Goal: Task Accomplishment & Management: Use online tool/utility

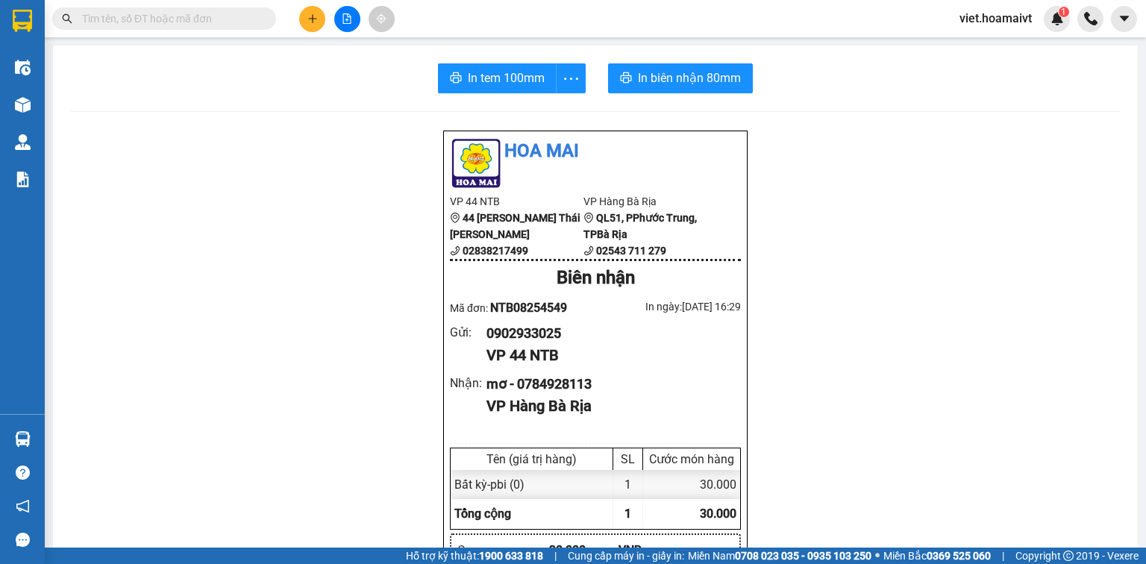
click at [255, 22] on input "text" at bounding box center [170, 18] width 176 height 16
click at [257, 11] on input "text" at bounding box center [170, 18] width 176 height 16
click at [257, 17] on input "text" at bounding box center [170, 18] width 176 height 16
click at [231, 21] on input "text" at bounding box center [170, 18] width 176 height 16
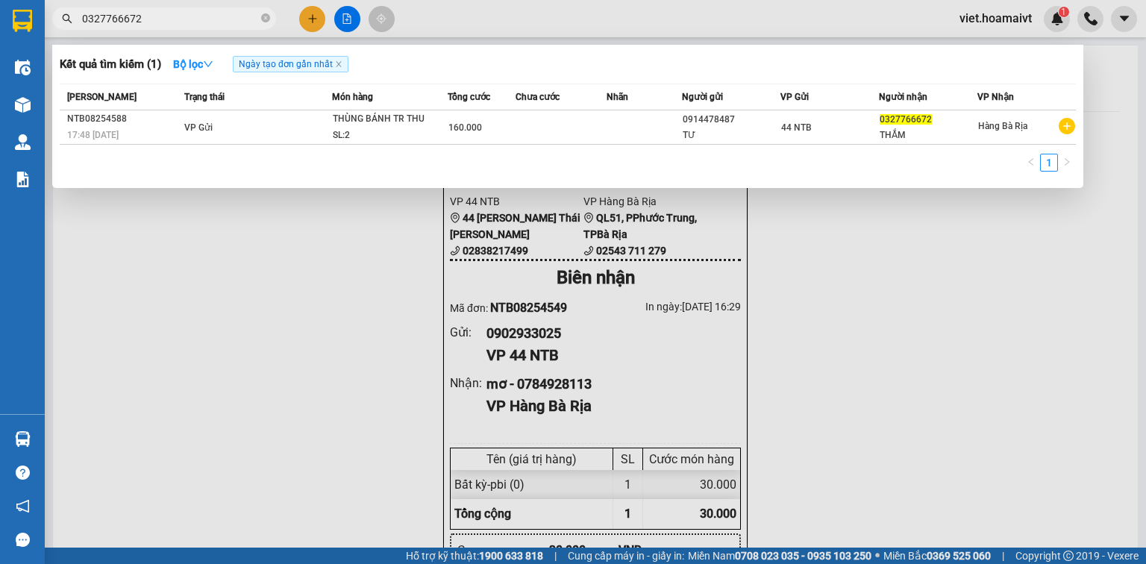
type input "0327766672"
drag, startPoint x: 955, startPoint y: 344, endPoint x: 930, endPoint y: 332, distance: 28.0
click at [954, 343] on div at bounding box center [573, 282] width 1146 height 564
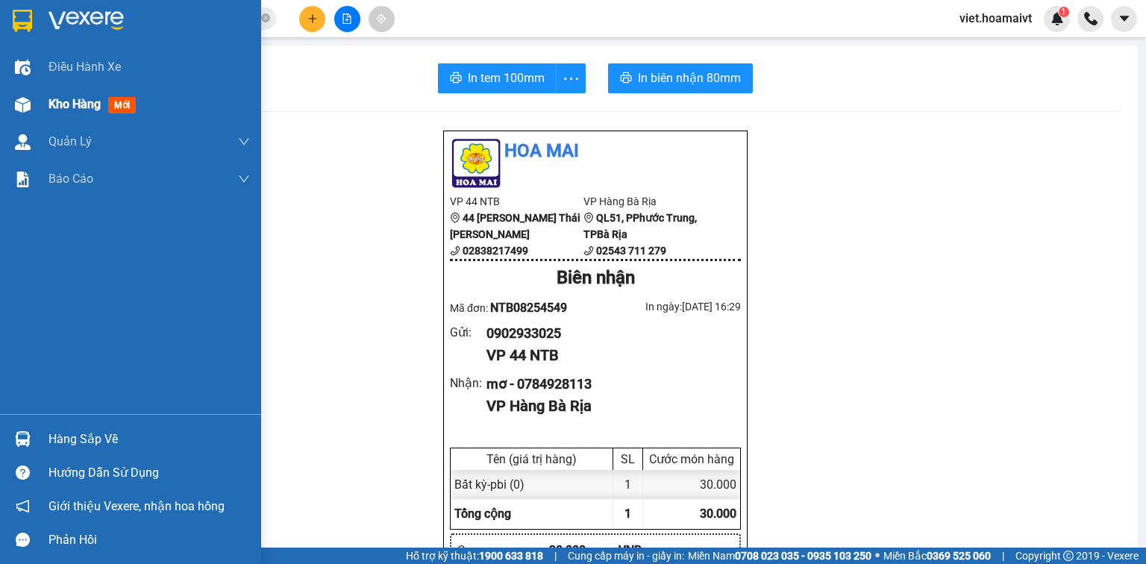
click at [26, 101] on img at bounding box center [23, 105] width 16 height 16
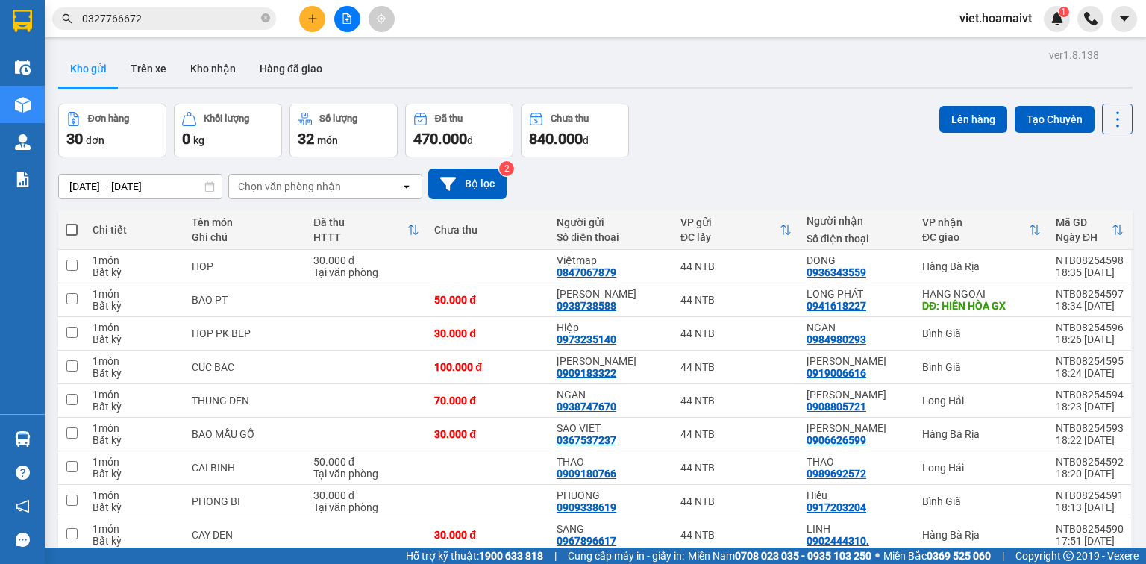
click at [327, 187] on div "Chọn văn phòng nhận" at bounding box center [289, 186] width 103 height 15
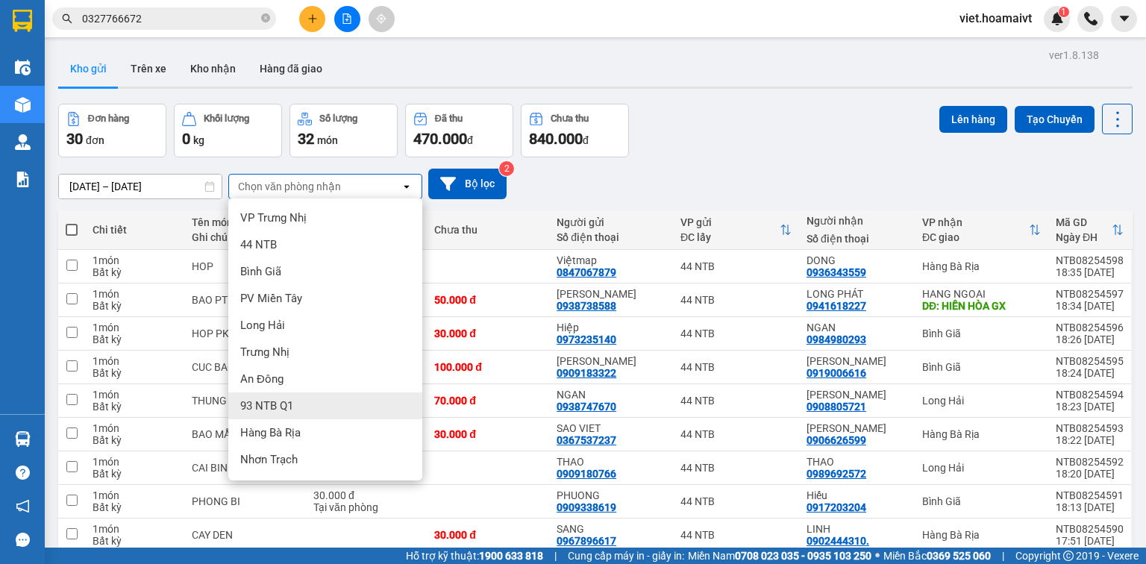
scroll to position [78, 0]
click at [336, 407] on div "HANG NGOAI" at bounding box center [325, 408] width 194 height 27
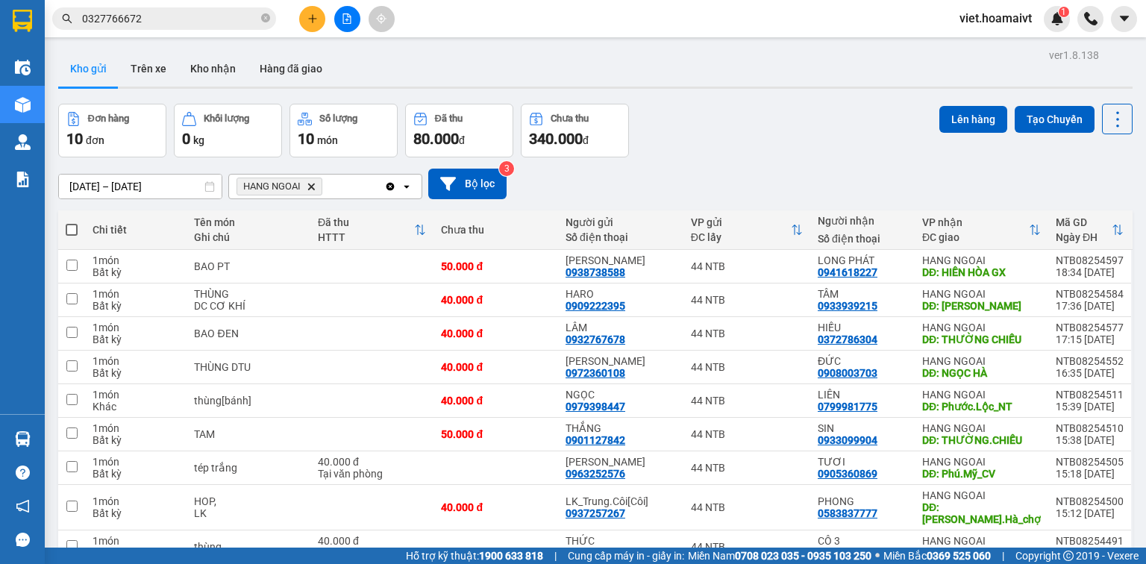
click at [312, 187] on icon "HANG NGOAI, close by backspace" at bounding box center [311, 186] width 7 height 7
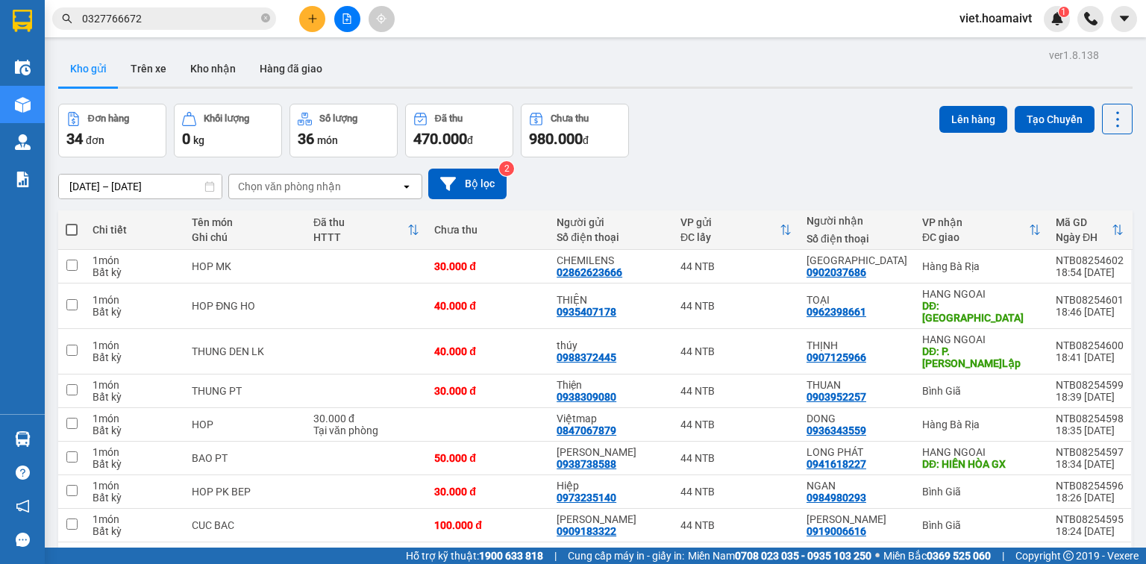
click at [327, 187] on div "Chọn văn phòng nhận" at bounding box center [289, 186] width 103 height 15
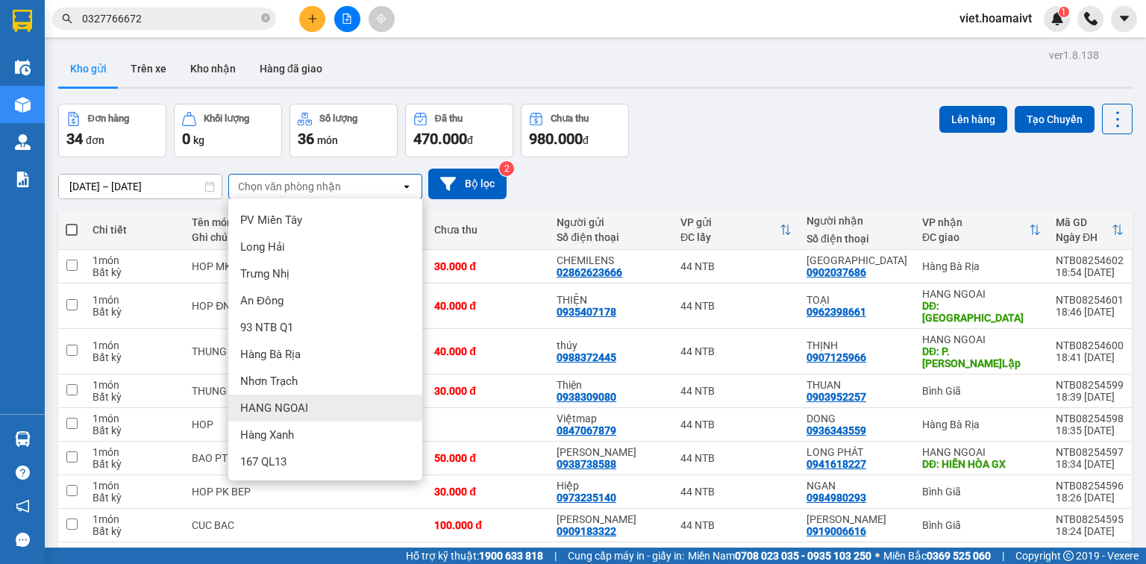
click at [339, 404] on div "HANG NGOAI" at bounding box center [325, 408] width 194 height 27
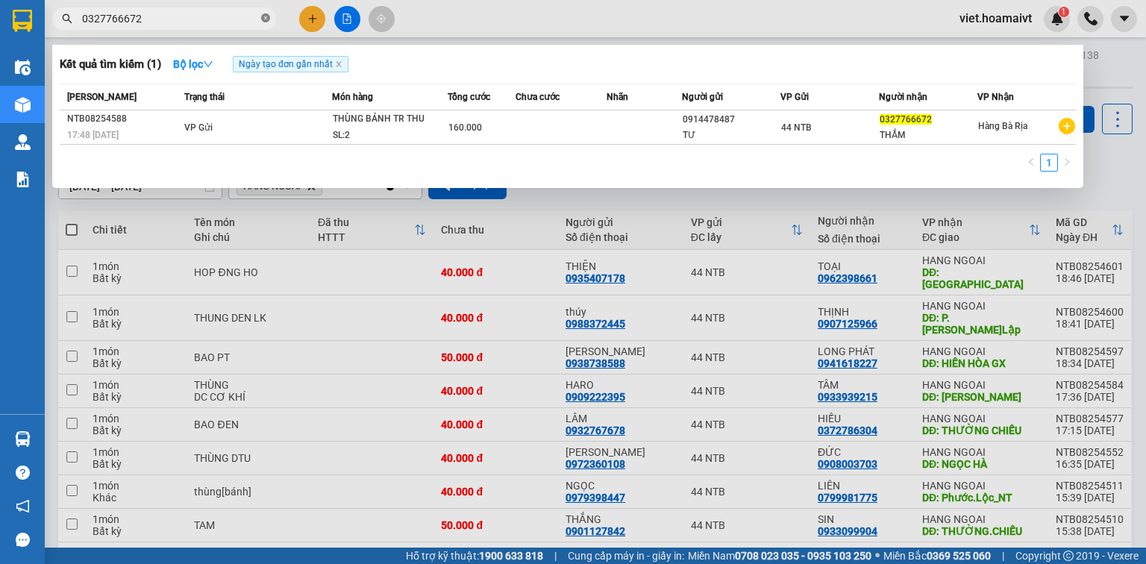
click at [264, 18] on icon "close-circle" at bounding box center [265, 17] width 9 height 9
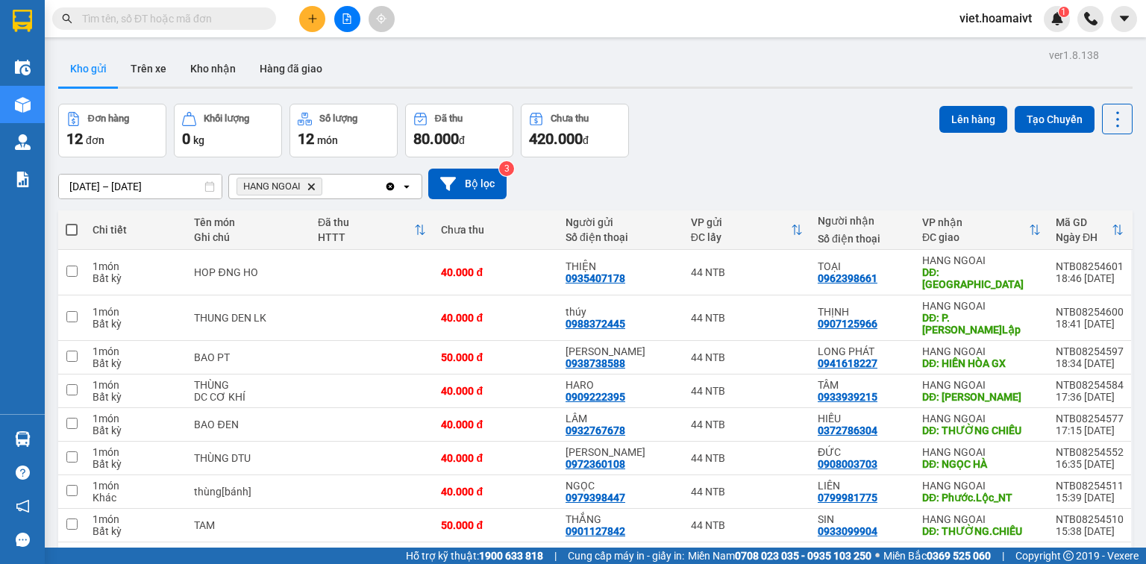
click at [248, 21] on input "text" at bounding box center [170, 18] width 176 height 16
click at [254, 21] on input "text" at bounding box center [170, 18] width 176 height 16
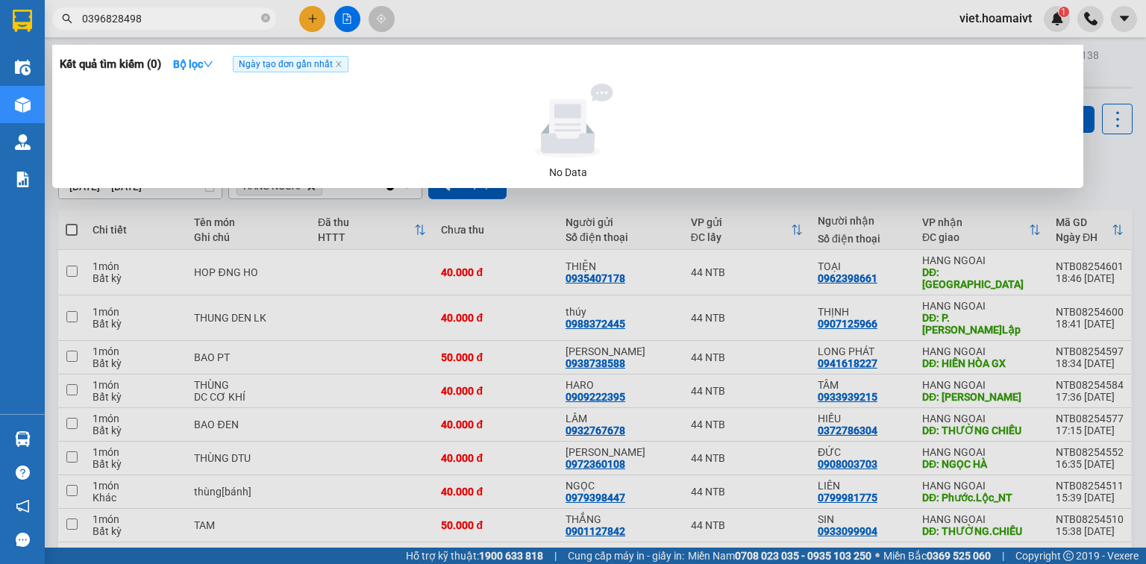
click at [175, 18] on input "0396828498" at bounding box center [170, 18] width 176 height 16
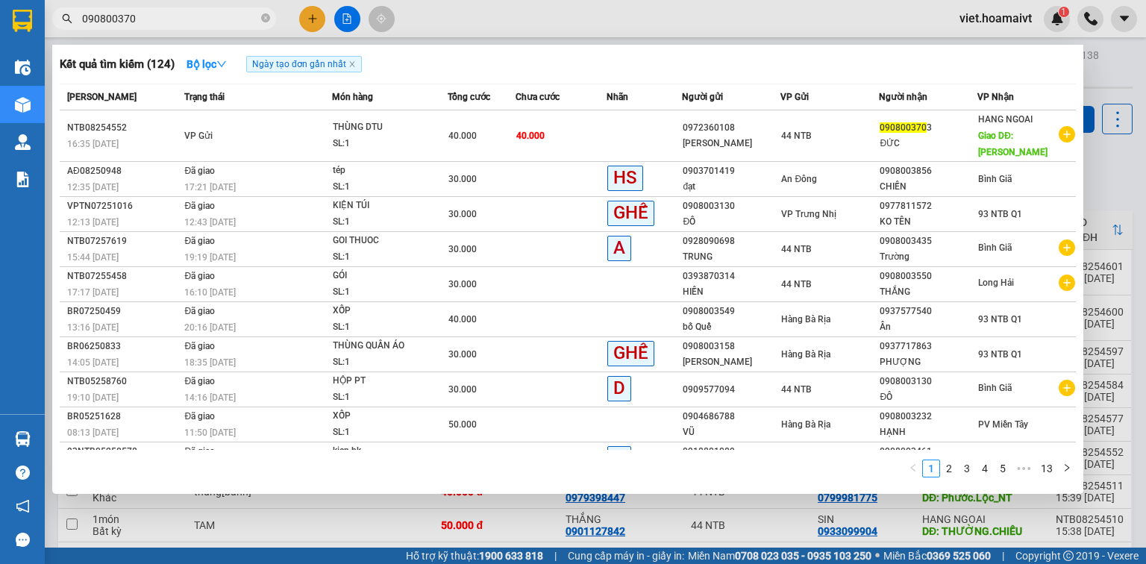
type input "0908003703"
